Goal: Navigation & Orientation: Find specific page/section

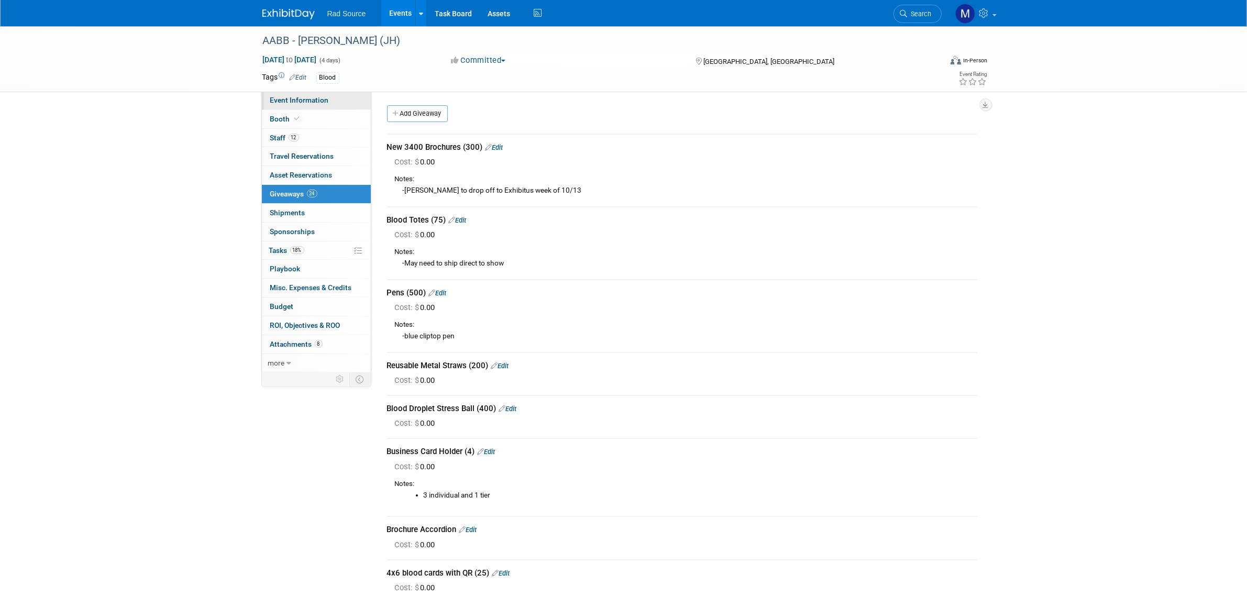
click at [303, 96] on span "Event Information" at bounding box center [299, 100] width 59 height 8
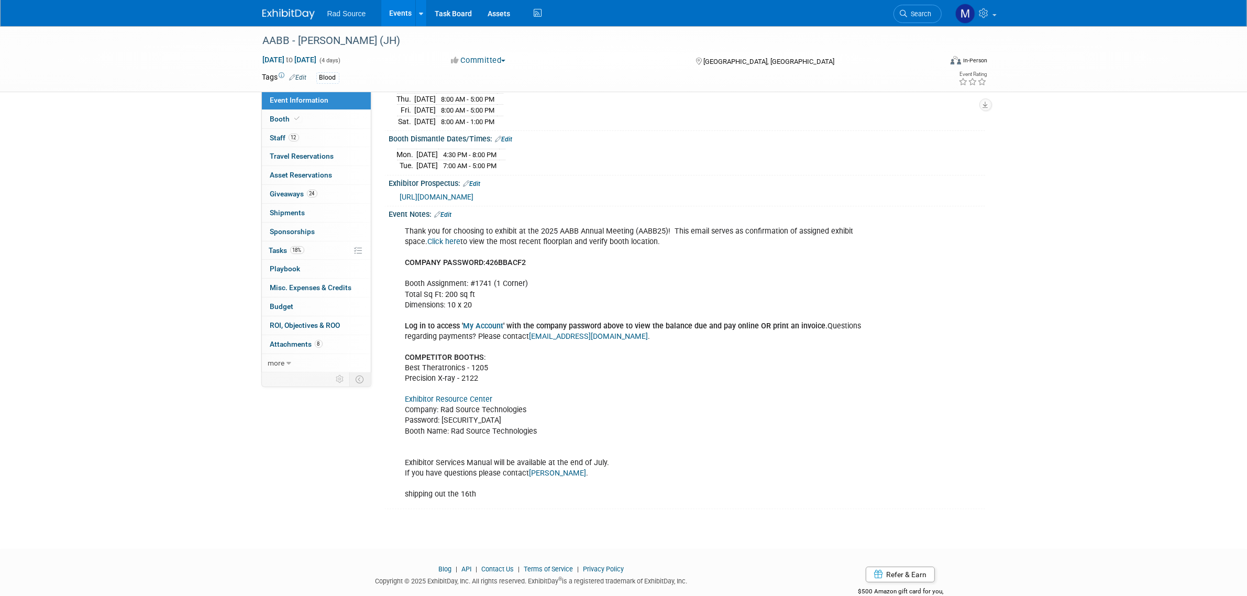
scroll to position [216, 0]
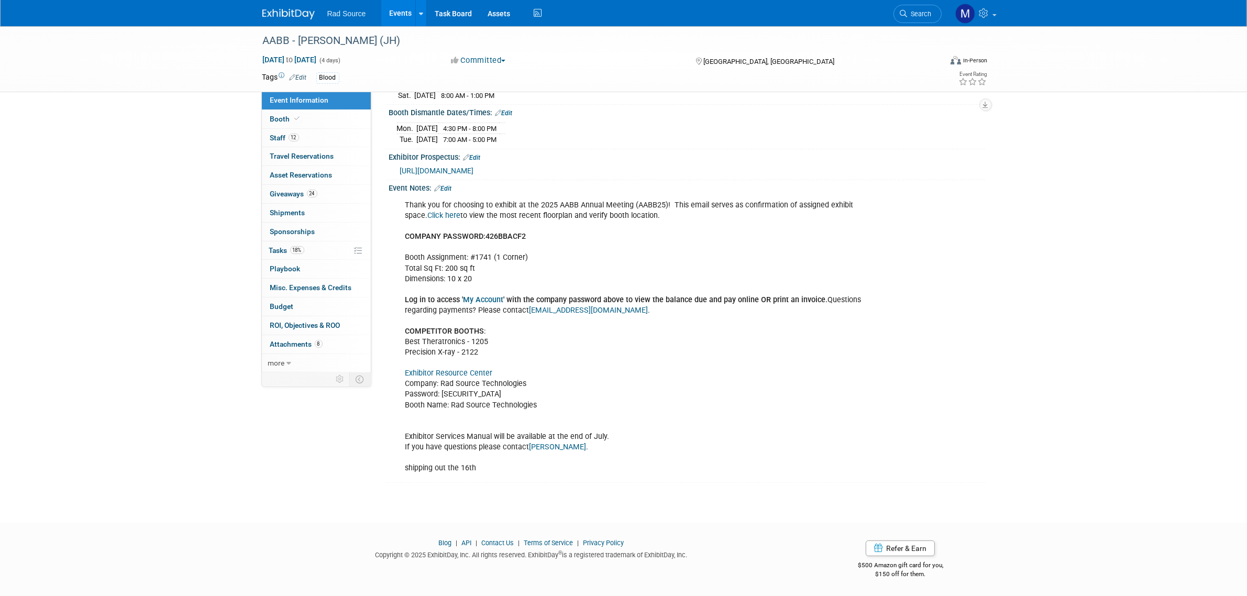
click at [480, 370] on link "Exhibitor Resource Center" at bounding box center [448, 373] width 87 height 9
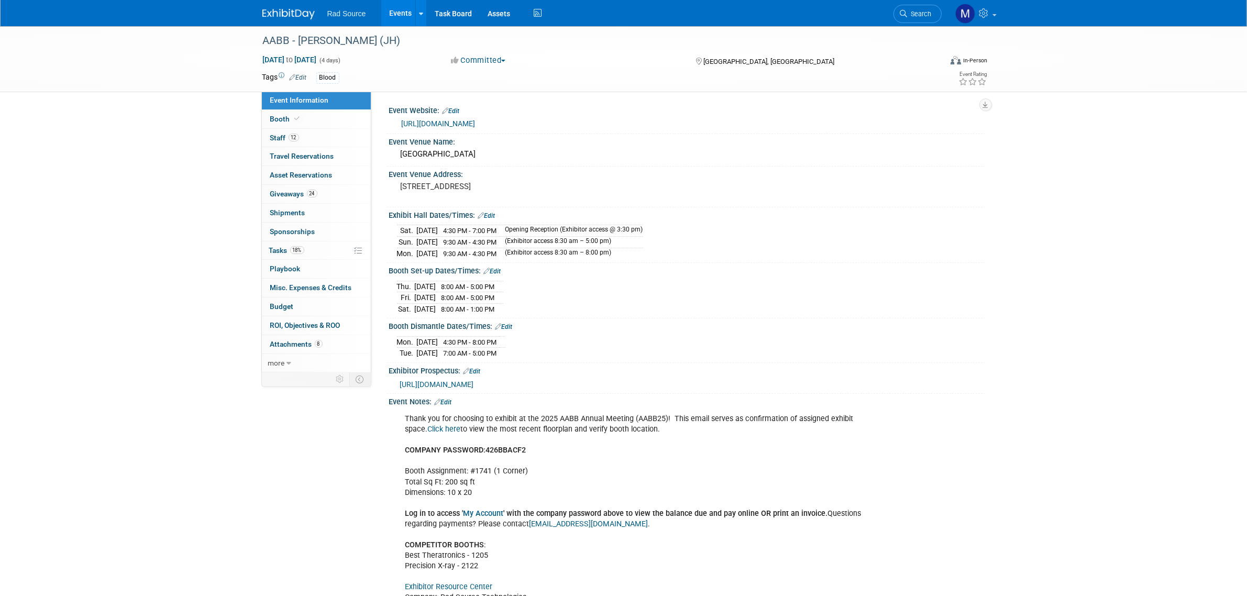
click at [441, 119] on link "https://www.aabb.org/annual-meeting" at bounding box center [439, 123] width 74 height 8
click at [294, 196] on span "Giveaways 24" at bounding box center [293, 194] width 47 height 8
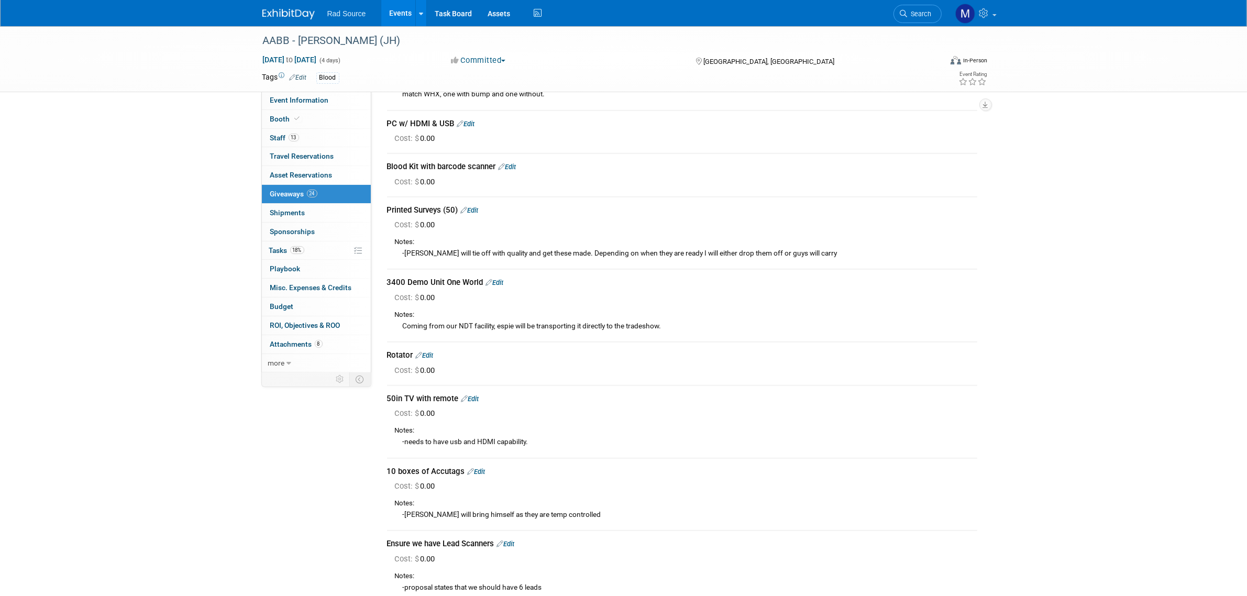
scroll to position [785, 0]
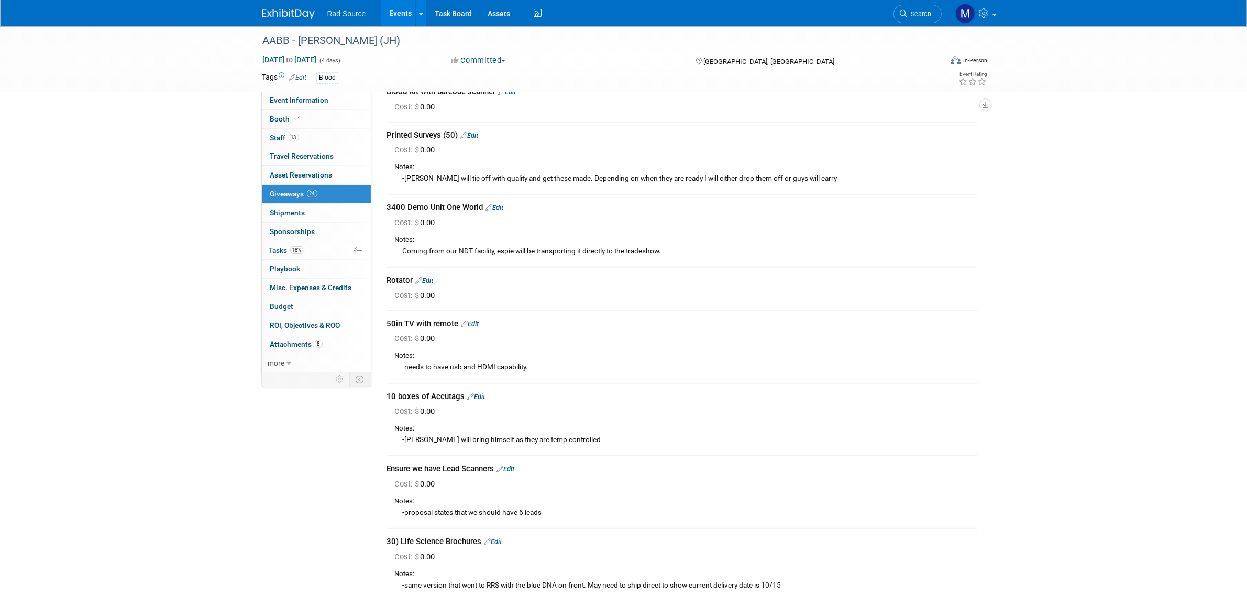
drag, startPoint x: 278, startPoint y: 12, endPoint x: 302, endPoint y: 8, distance: 24.3
click at [278, 12] on img at bounding box center [288, 14] width 52 height 10
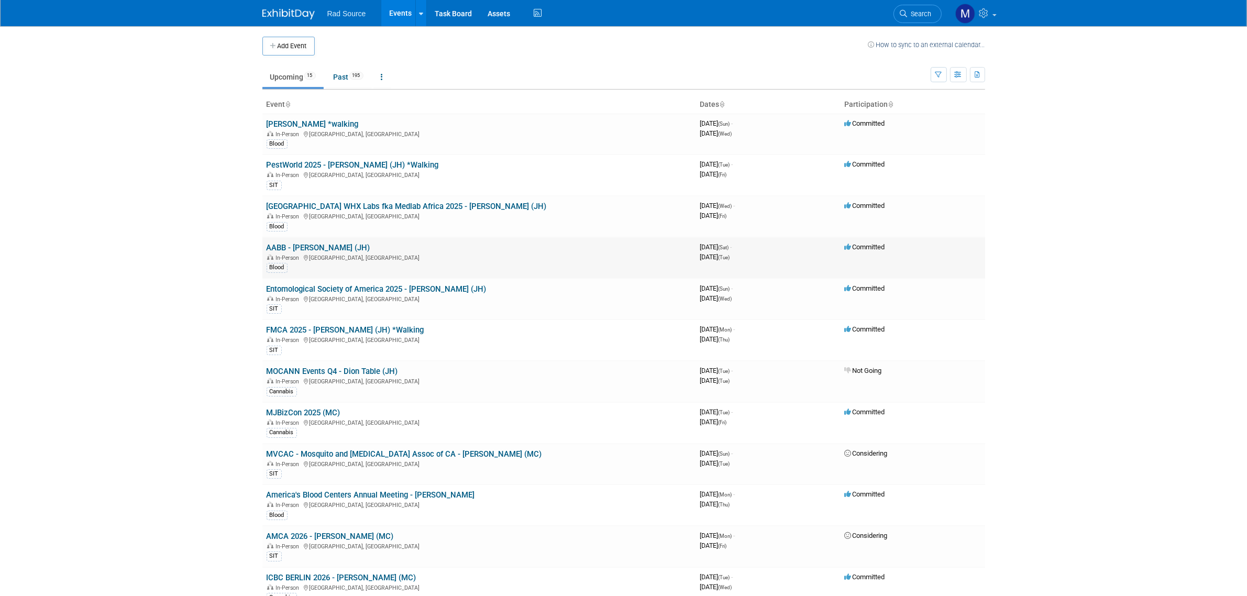
click at [310, 247] on link "AABB - [PERSON_NAME] (JH)" at bounding box center [318, 247] width 104 height 9
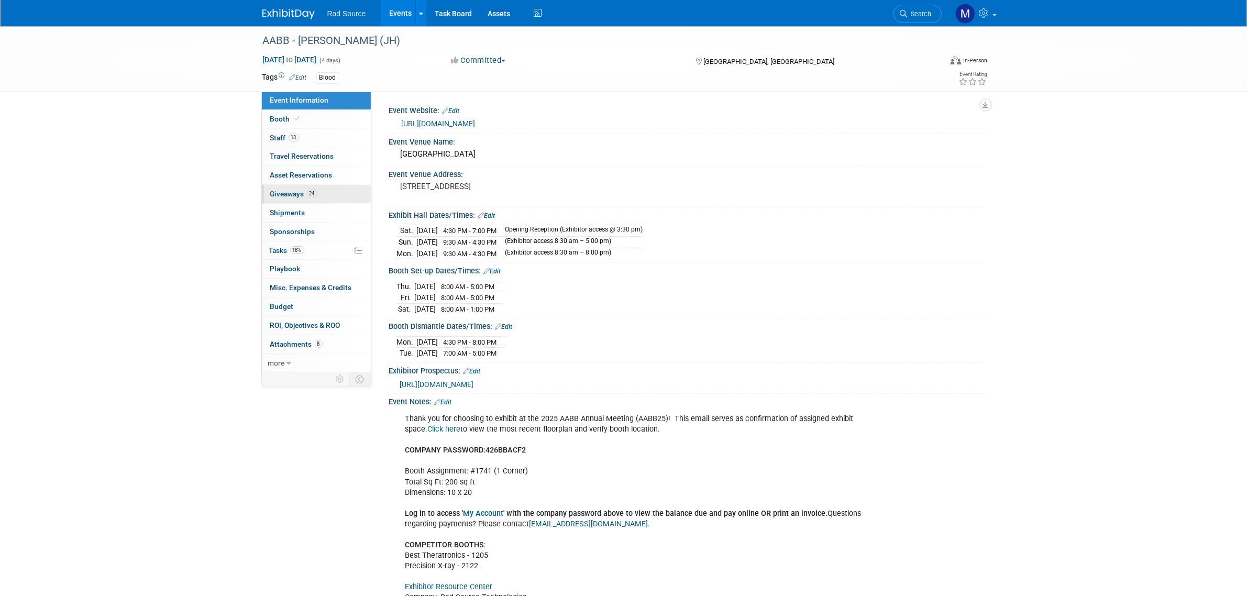
click at [336, 202] on link "24 Giveaways 24" at bounding box center [316, 194] width 109 height 18
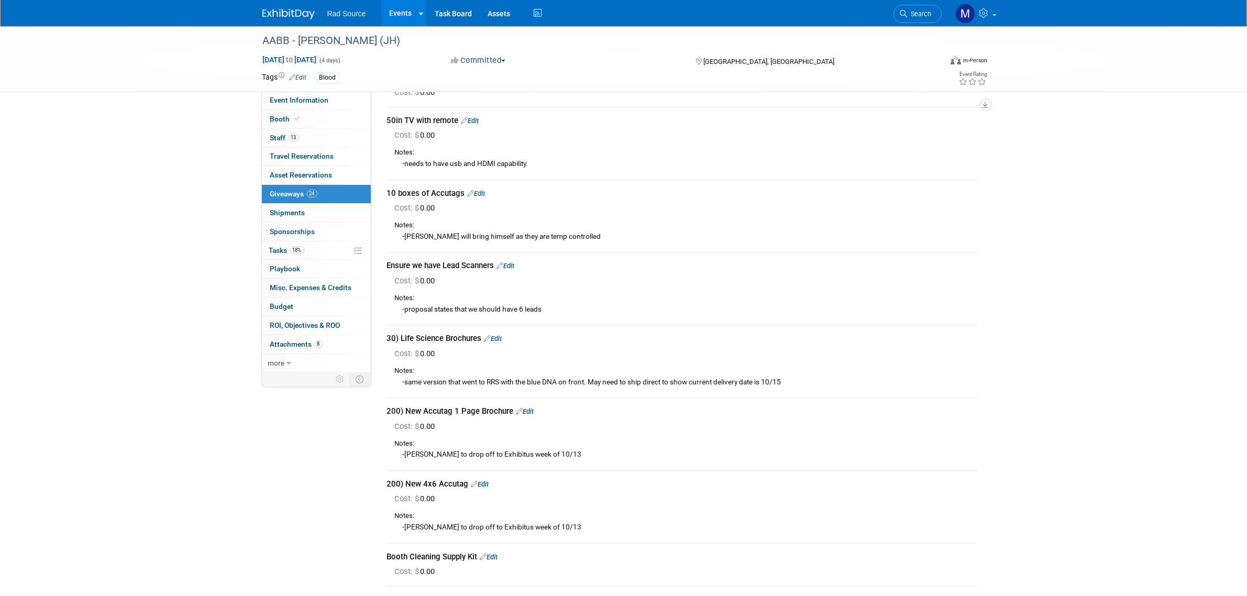
scroll to position [959, 0]
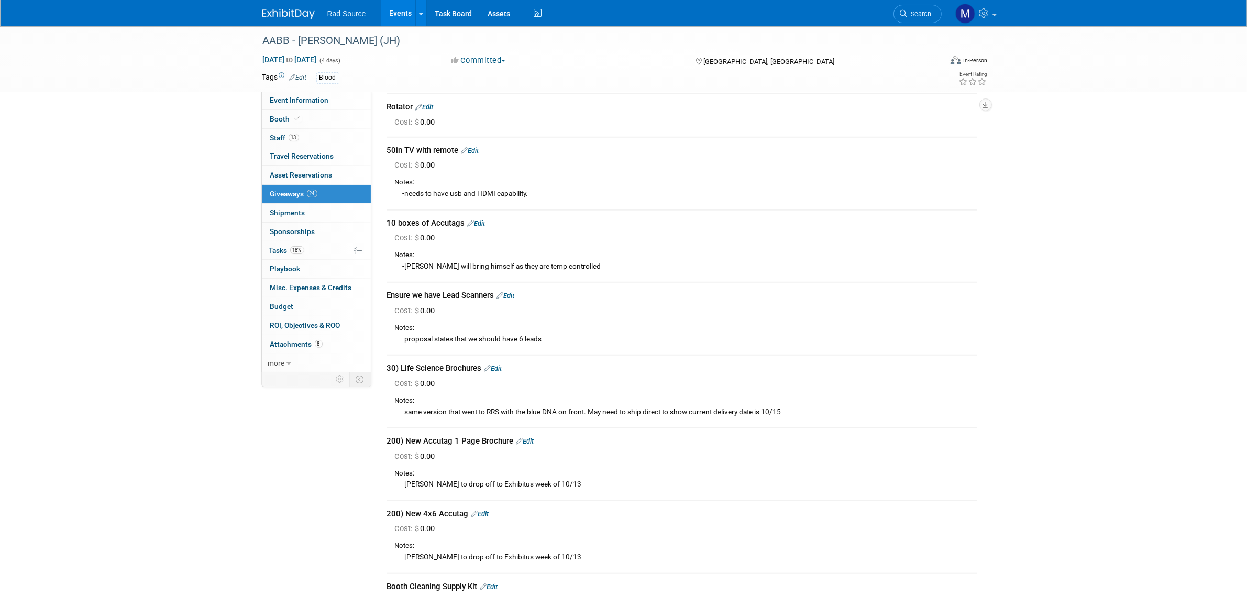
click at [270, 12] on img at bounding box center [288, 14] width 52 height 10
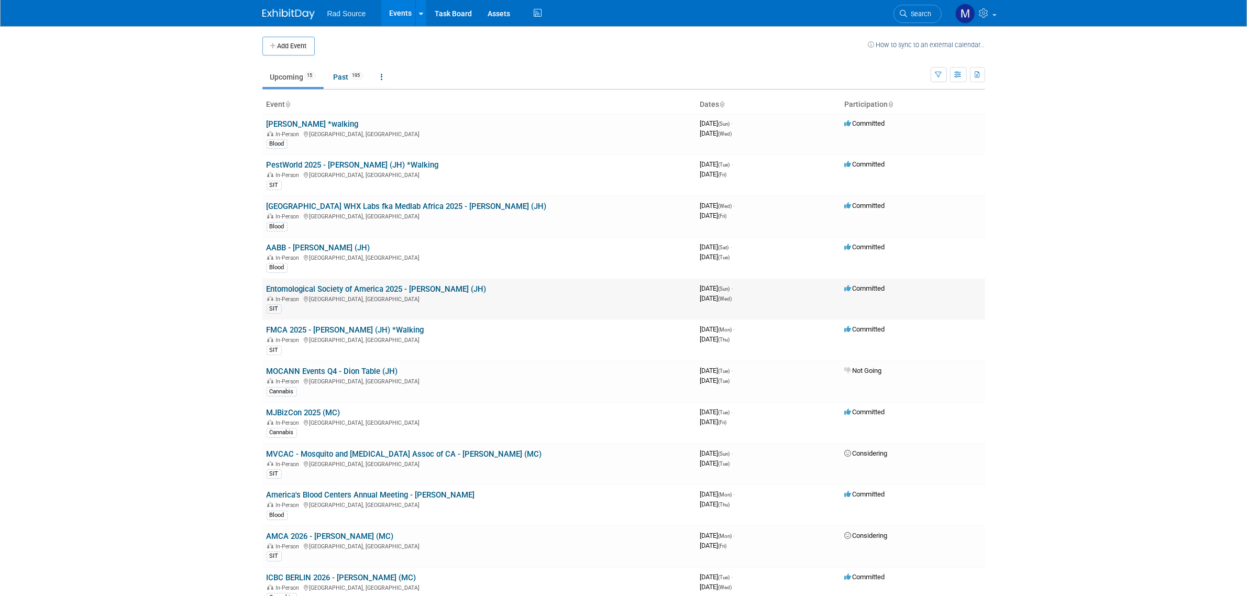
click at [373, 292] on link "Entomological Society of America 2025 - Brent (JH)" at bounding box center [376, 288] width 220 height 9
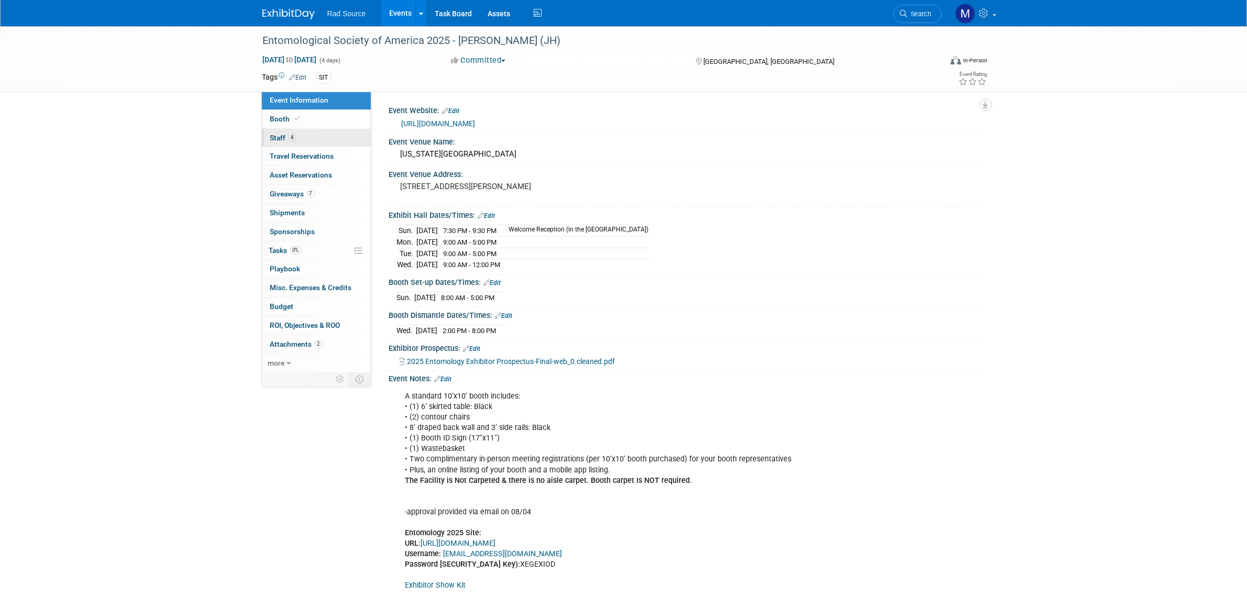
click at [329, 137] on link "4 Staff 4" at bounding box center [316, 138] width 109 height 18
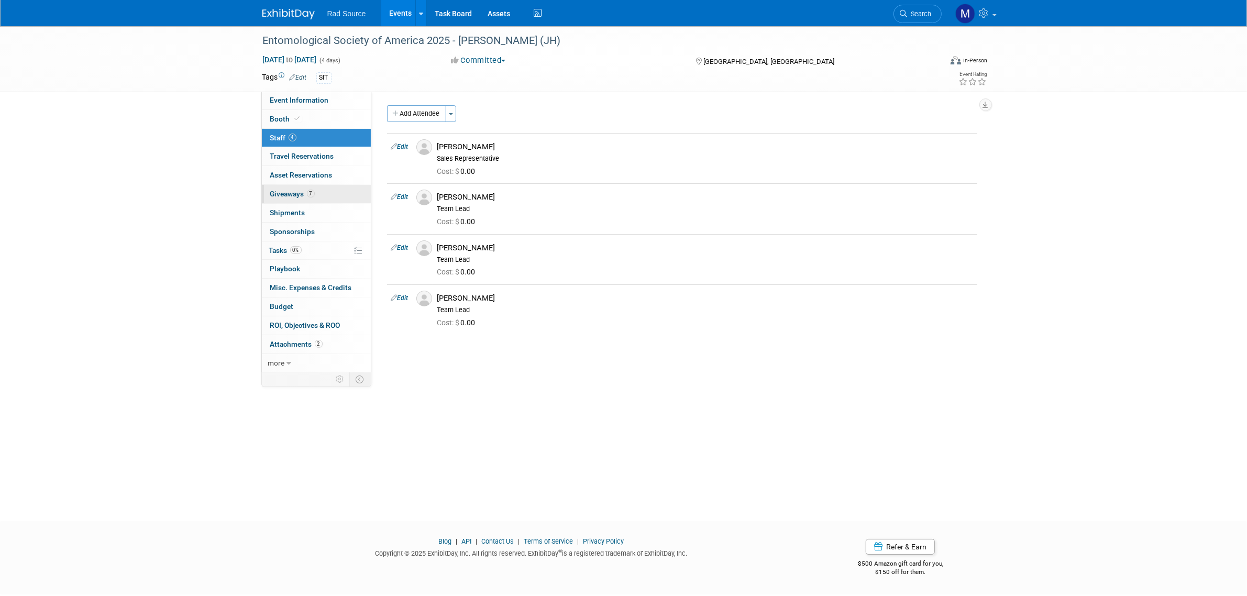
click at [339, 194] on link "7 Giveaways 7" at bounding box center [316, 194] width 109 height 18
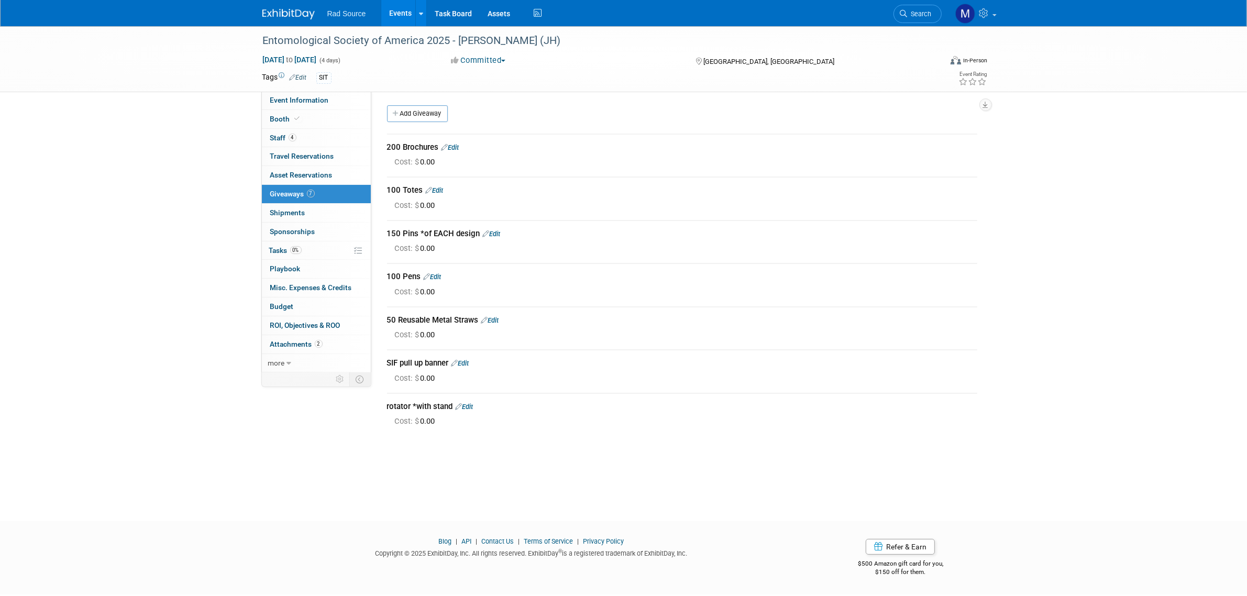
click at [291, 19] on img at bounding box center [288, 14] width 52 height 10
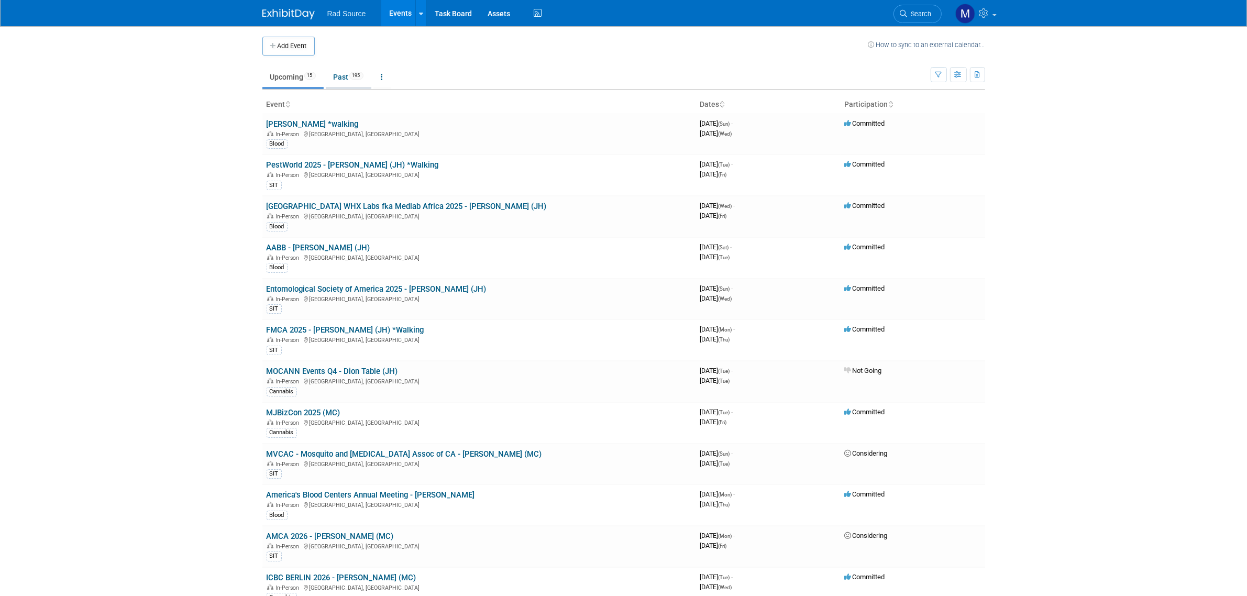
click at [337, 77] on link "Past 195" at bounding box center [349, 77] width 46 height 20
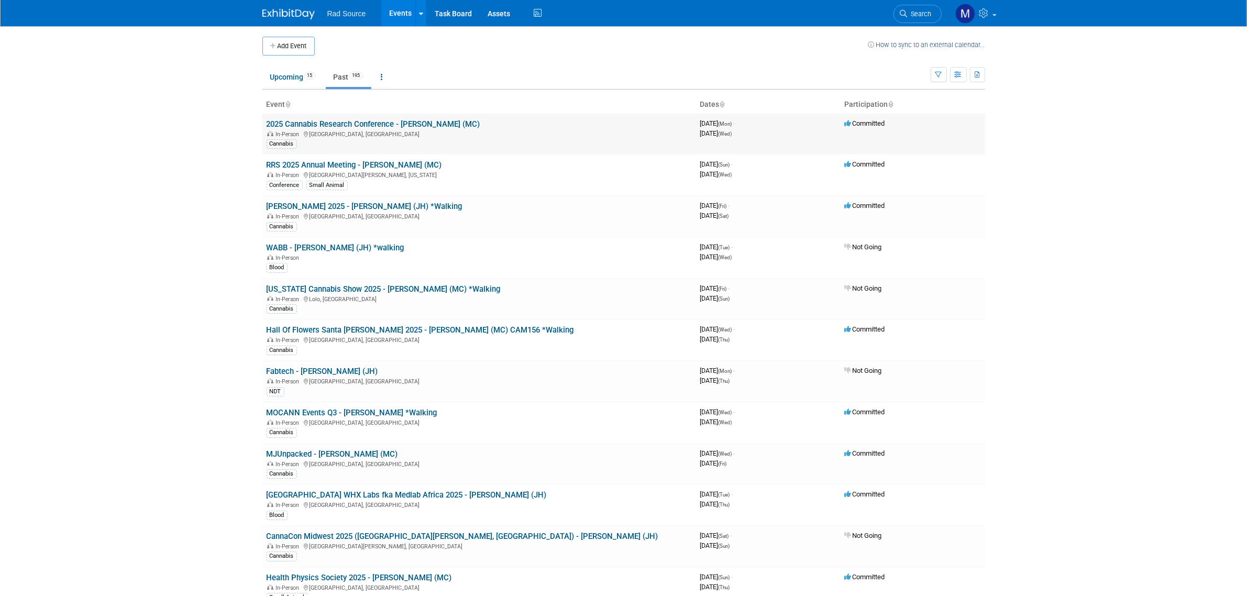
click at [357, 125] on link "2025 Cannabis Research Conference - [PERSON_NAME] (MC)" at bounding box center [373, 123] width 214 height 9
